Goal: Navigation & Orientation: Find specific page/section

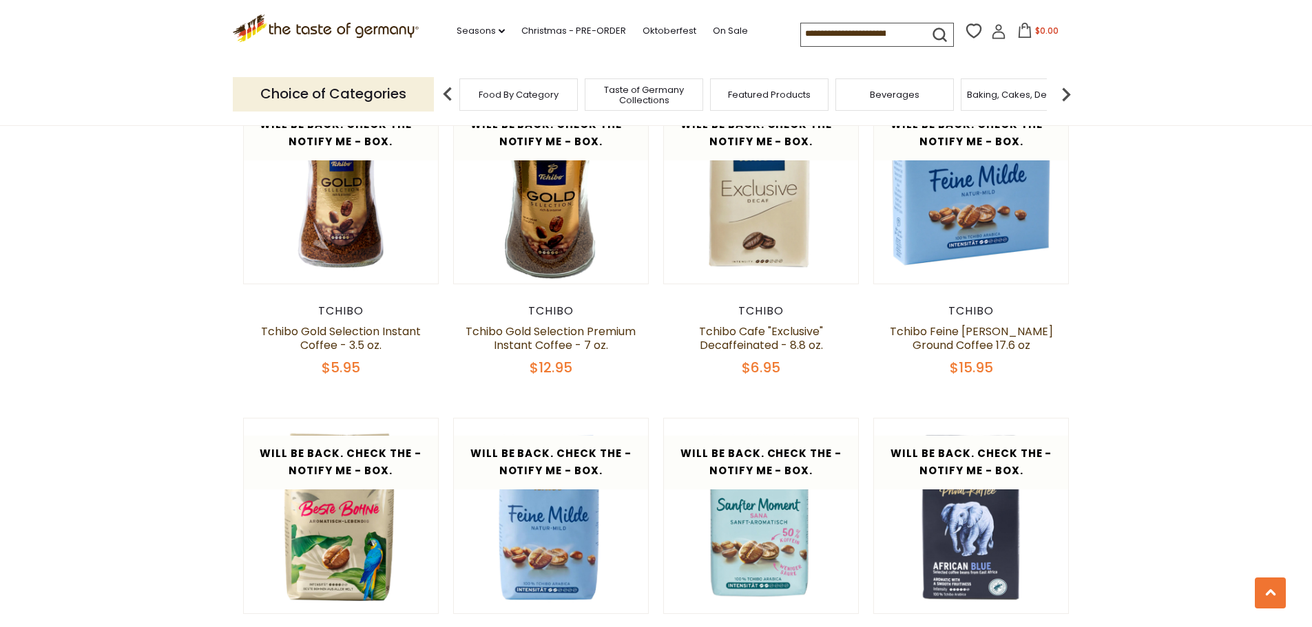
scroll to position [620, 0]
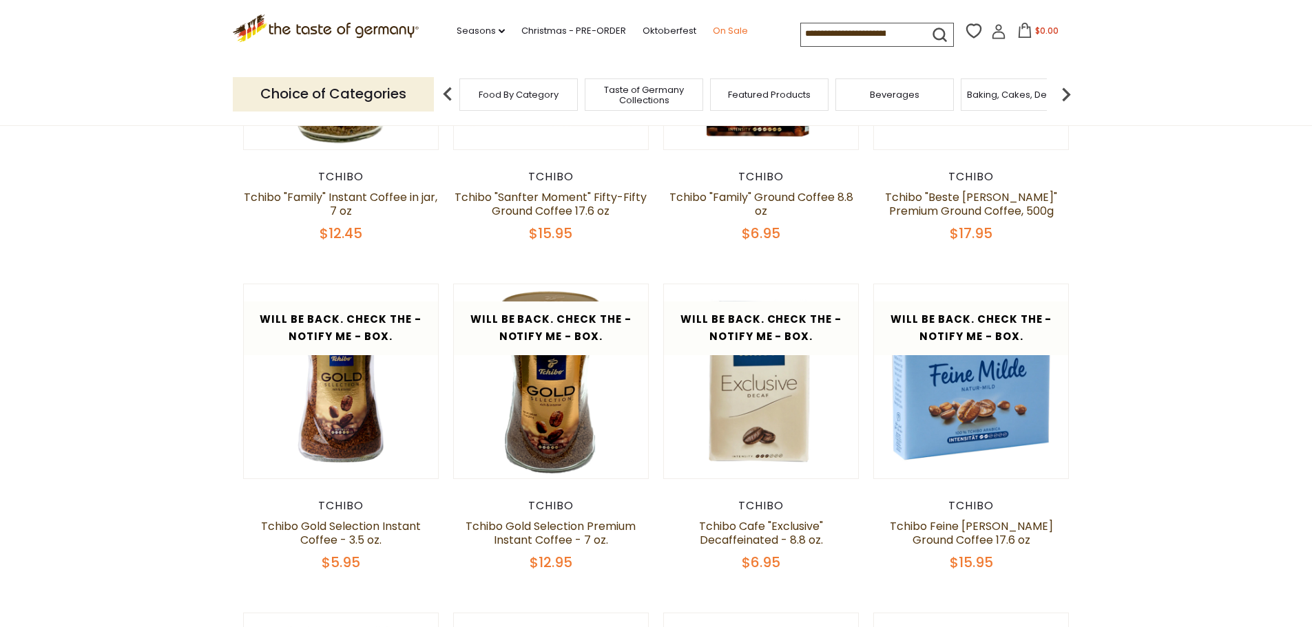
click at [733, 33] on link "On Sale" at bounding box center [730, 30] width 35 height 15
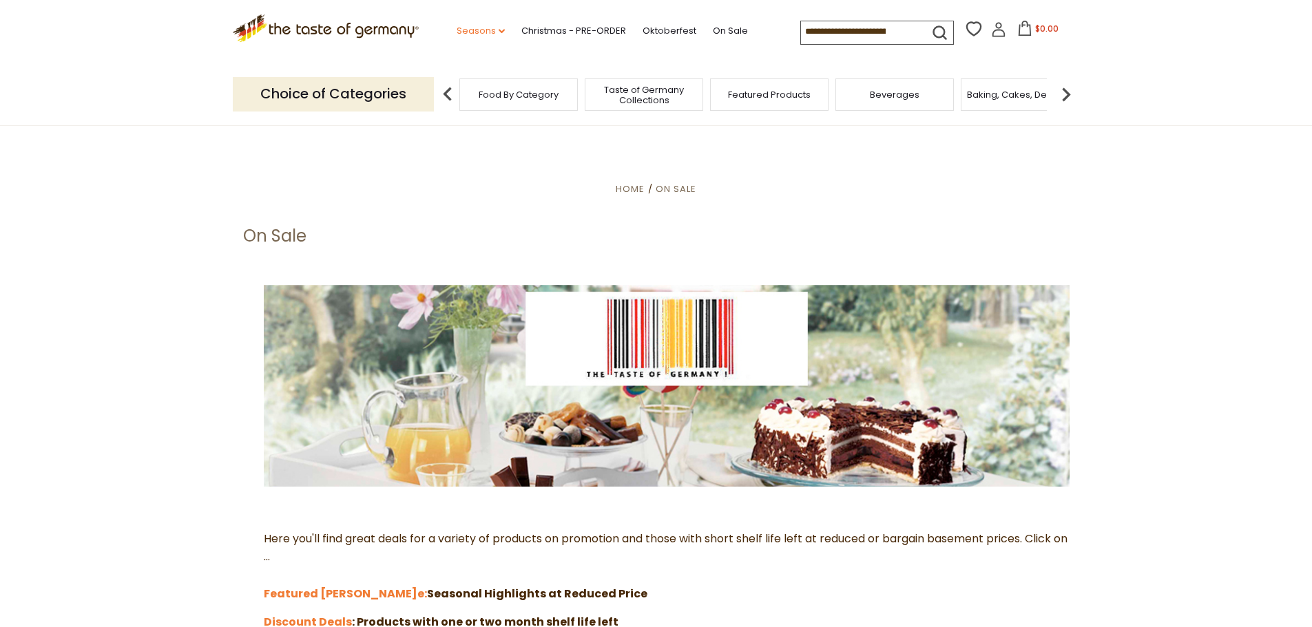
click at [499, 31] on icon at bounding box center [502, 31] width 6 height 4
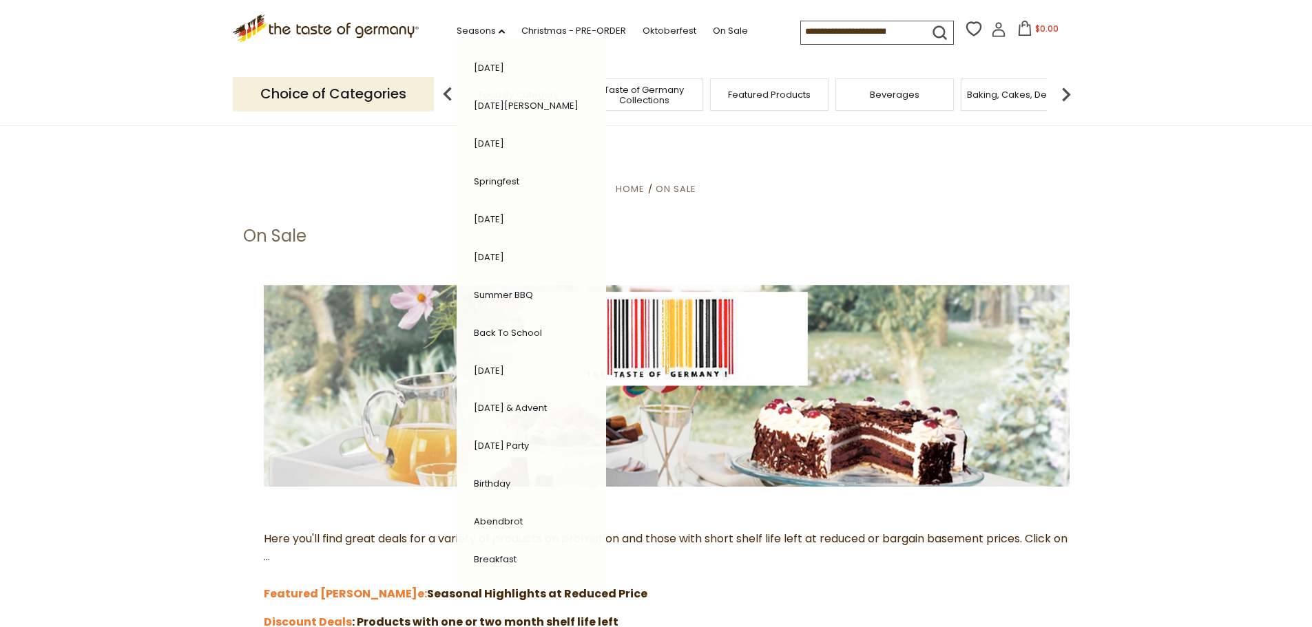
scroll to position [154, 0]
click at [521, 443] on link "[DATE] Party" at bounding box center [501, 441] width 55 height 13
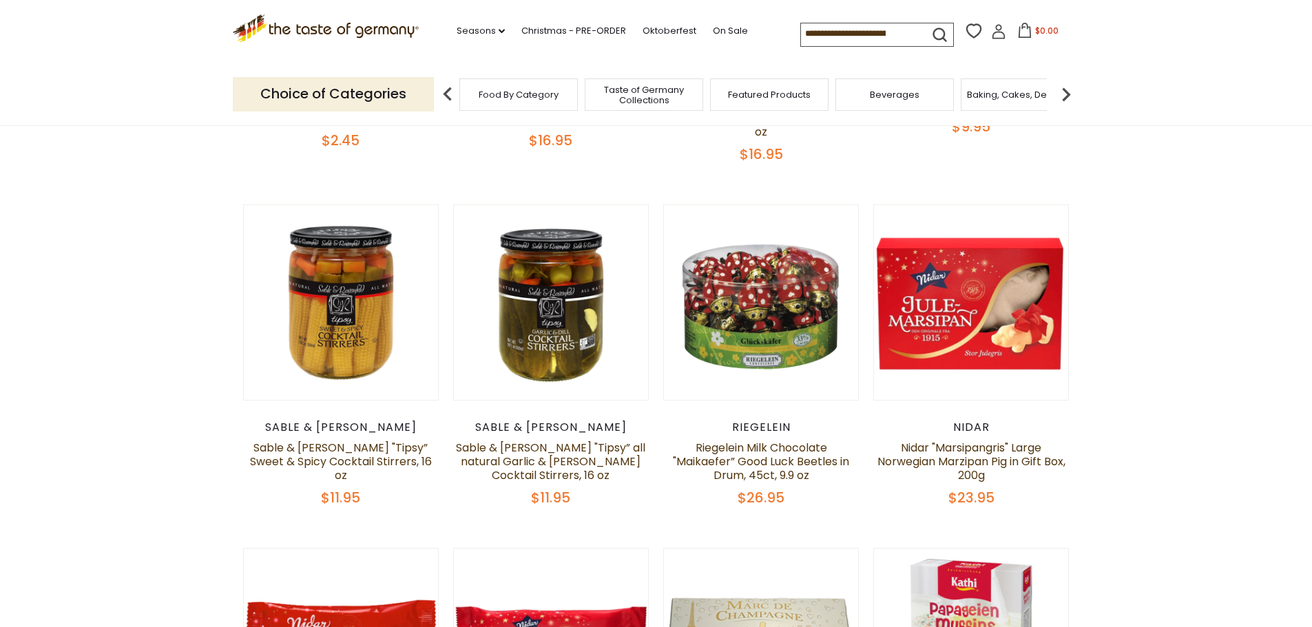
scroll to position [207, 0]
